Goal: Information Seeking & Learning: Learn about a topic

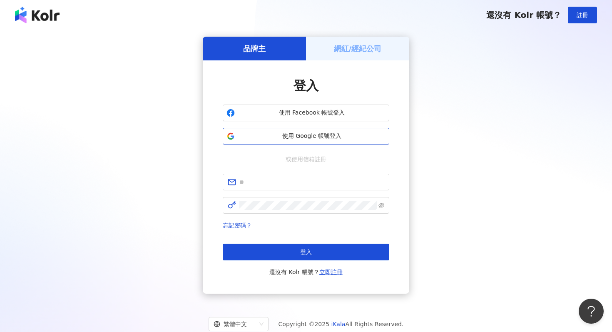
click at [289, 141] on button "使用 Google 帳號登入" at bounding box center [306, 136] width 166 height 17
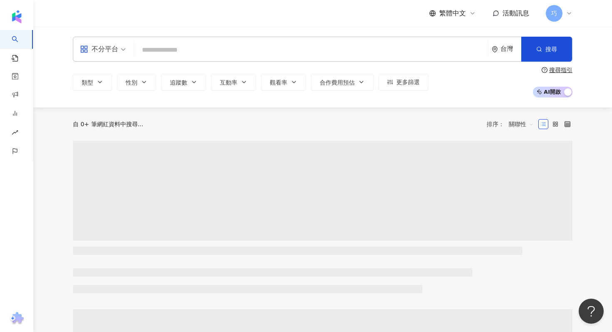
click at [298, 56] on input "search" at bounding box center [310, 50] width 347 height 16
type input "*"
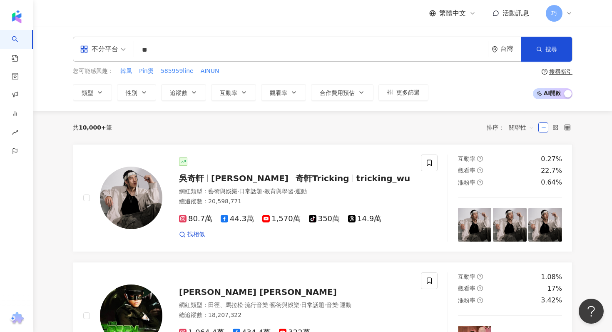
type input "*"
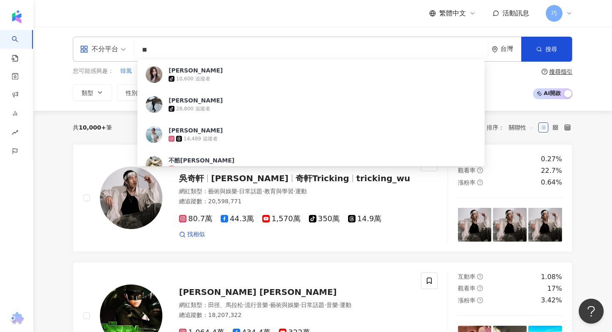
type input "*"
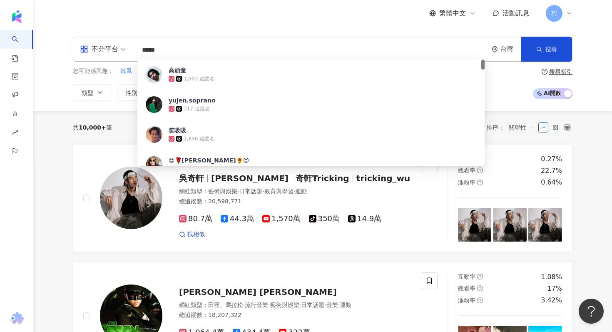
type input "******"
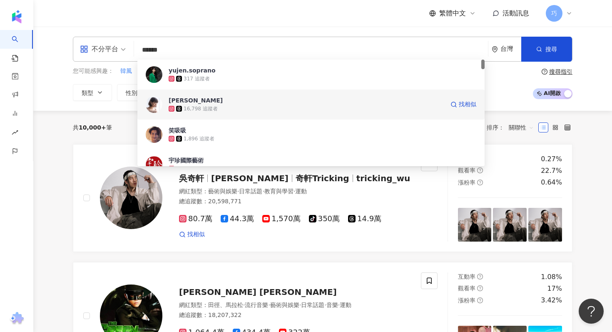
click at [296, 111] on div "16,798 追蹤者" at bounding box center [306, 108] width 275 height 8
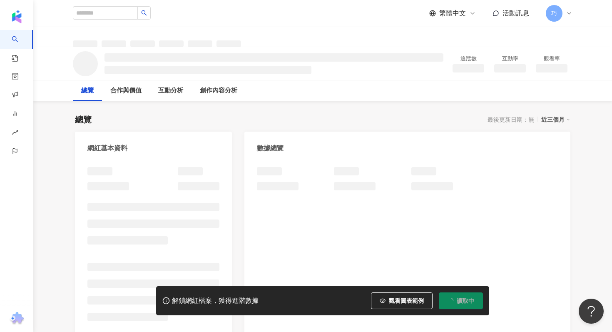
click at [463, 303] on span "讀取中" at bounding box center [465, 300] width 17 height 7
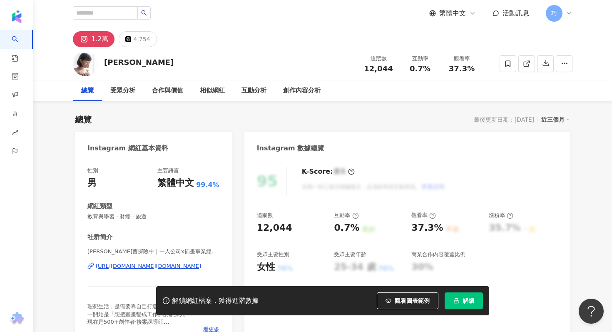
click at [463, 304] on button "解鎖" at bounding box center [463, 300] width 38 height 17
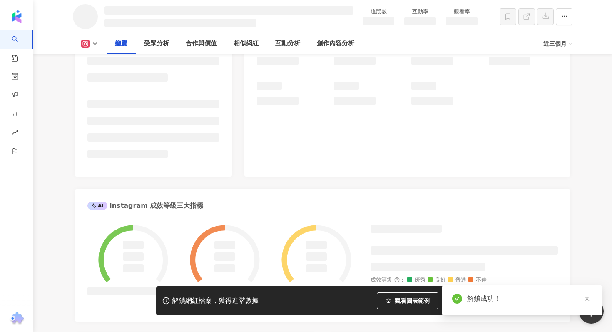
scroll to position [161, 0]
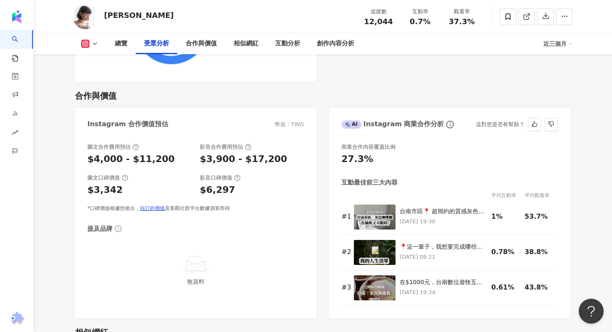
scroll to position [1100, 0]
